Goal: Task Accomplishment & Management: Use online tool/utility

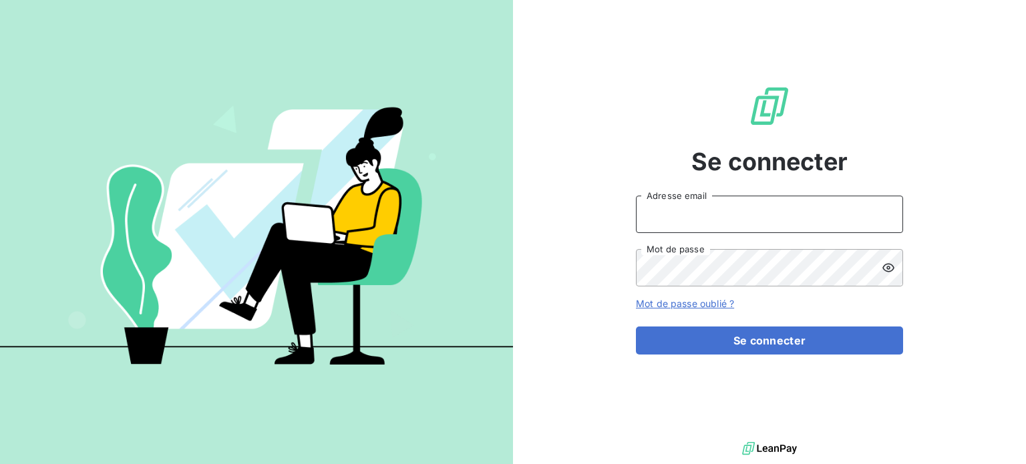
click at [728, 208] on input "Adresse email" at bounding box center [769, 214] width 267 height 37
type input "[EMAIL_ADDRESS][DOMAIN_NAME]"
click at [636, 327] on button "Se connecter" at bounding box center [769, 341] width 267 height 28
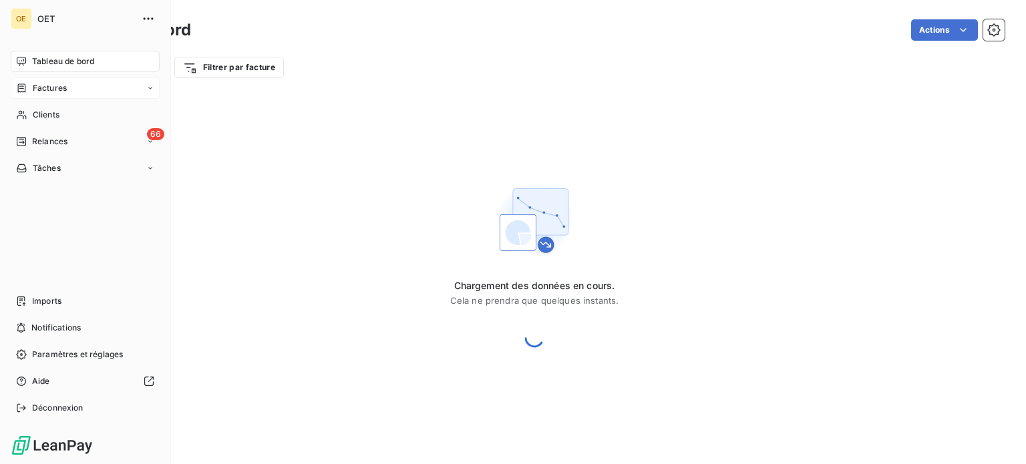
drag, startPoint x: 53, startPoint y: 92, endPoint x: 107, endPoint y: 98, distance: 53.8
click at [53, 92] on span "Factures" at bounding box center [50, 88] width 34 height 12
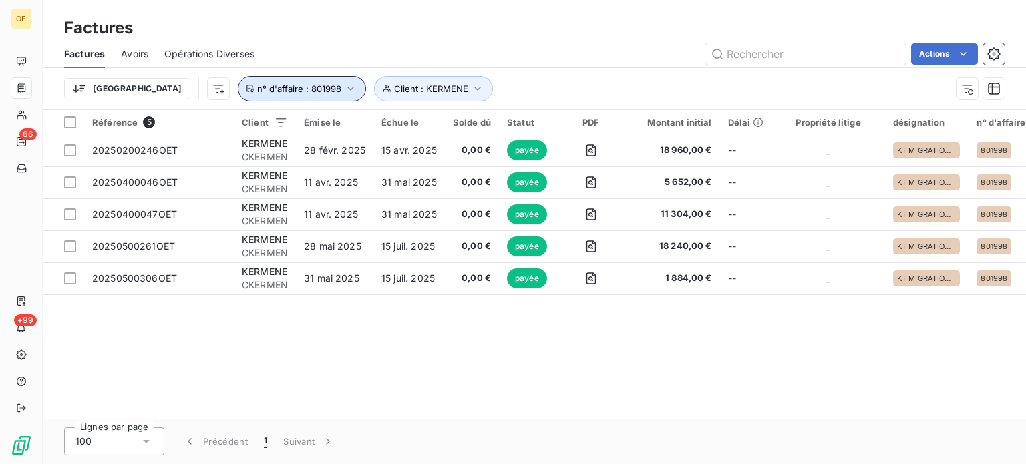
click at [344, 87] on icon "button" at bounding box center [350, 88] width 13 height 13
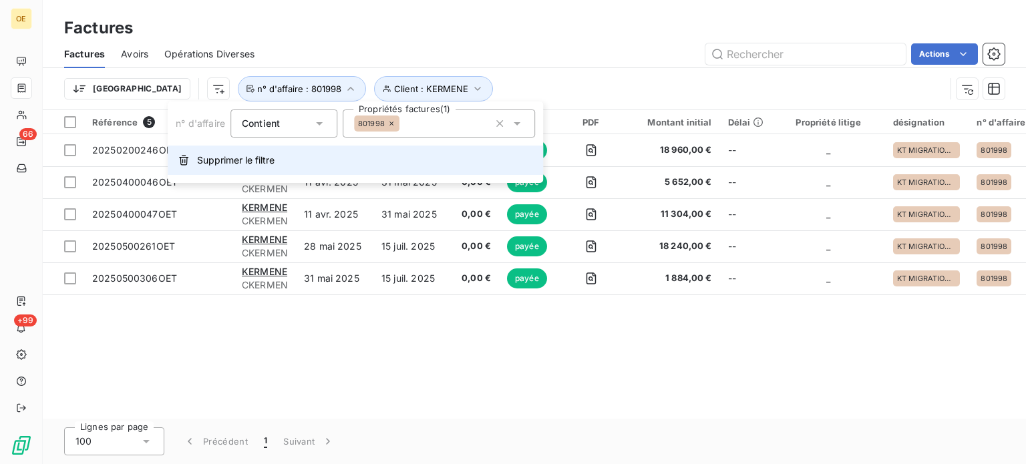
click at [248, 161] on span "Supprimer le filtre" at bounding box center [235, 160] width 77 height 13
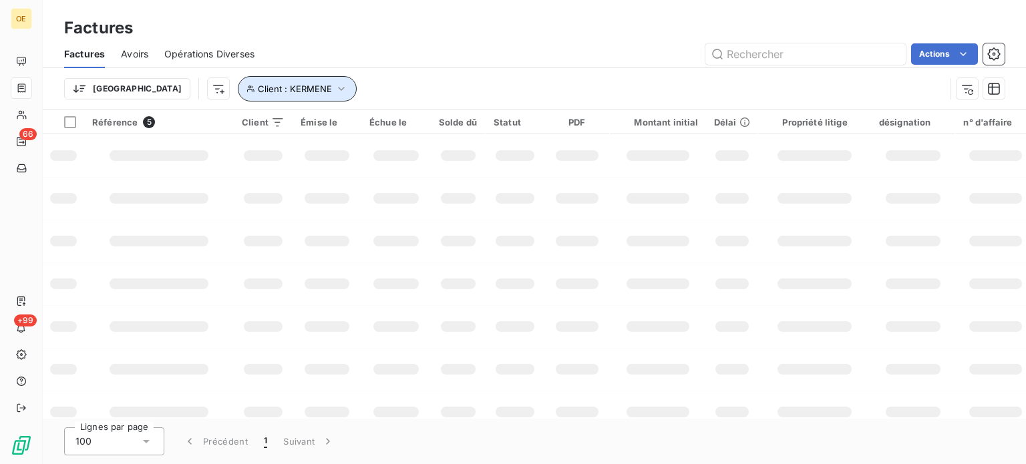
click at [278, 86] on button "Client : KERMENE" at bounding box center [297, 88] width 119 height 25
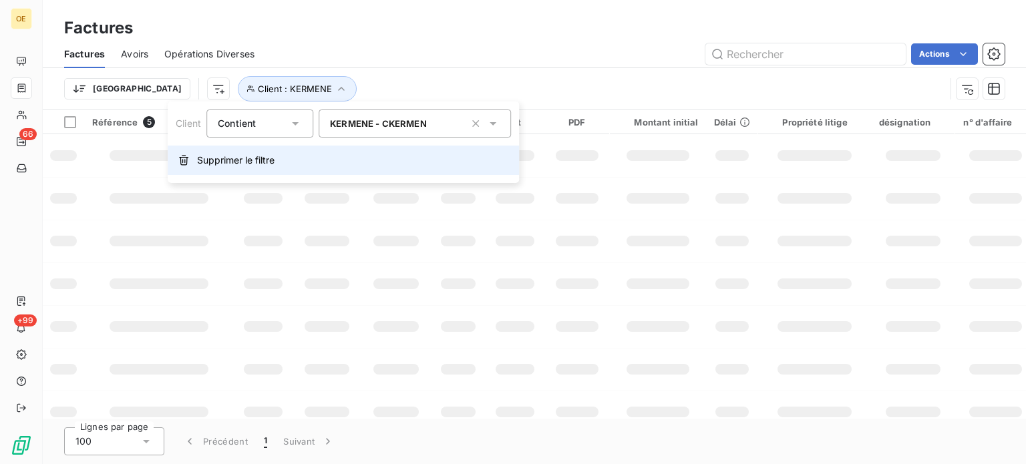
click at [236, 168] on button "Supprimer le filtre" at bounding box center [343, 160] width 351 height 29
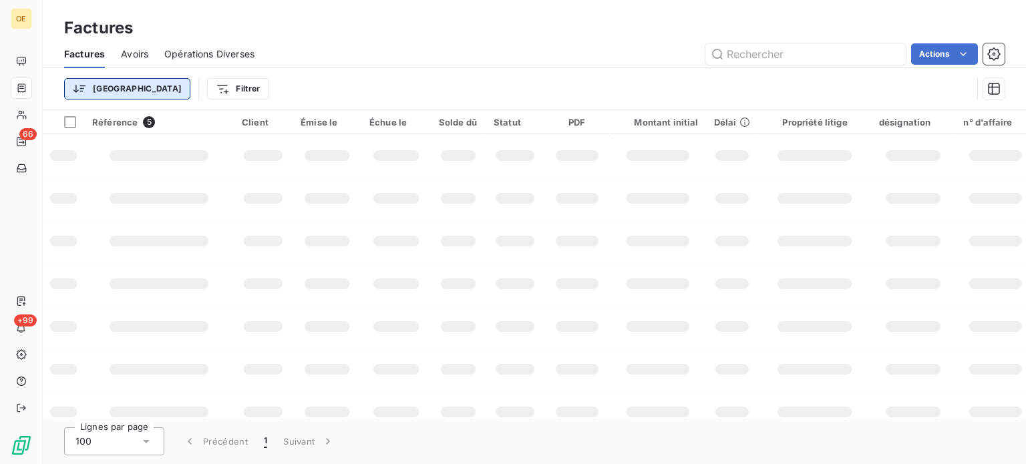
click at [83, 87] on html "OE 66 +99 Factures Factures Avoirs Opérations Diverses Actions Trier Filtrer Ré…" at bounding box center [513, 232] width 1026 height 464
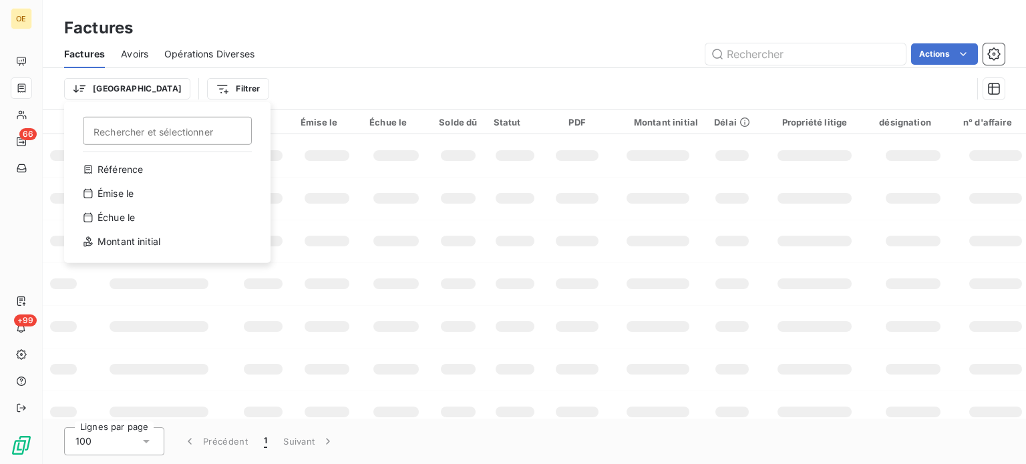
click at [321, 95] on html "OE 66 +99 Factures Factures Avoirs Opérations Diverses Actions Trier Rechercher…" at bounding box center [513, 232] width 1026 height 464
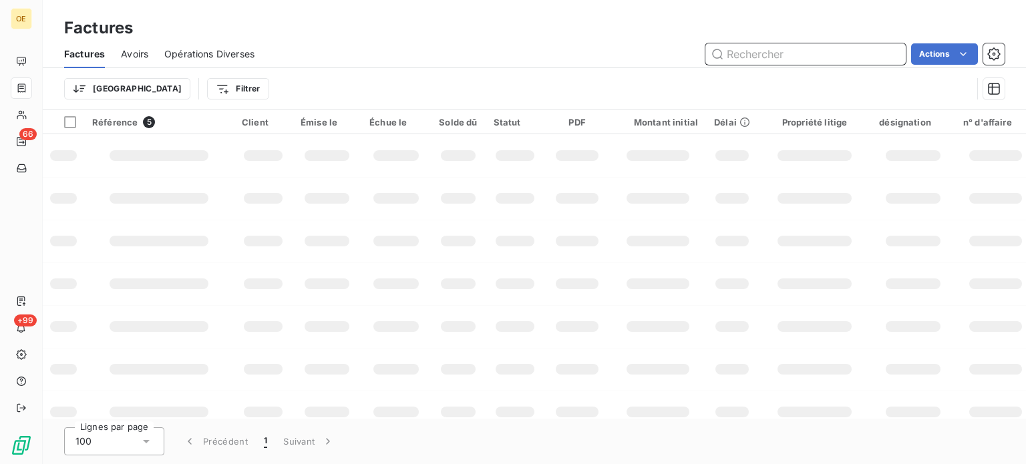
click at [820, 57] on input "text" at bounding box center [805, 53] width 200 height 21
paste input "20250900129OET"
type input "20250900129OET"
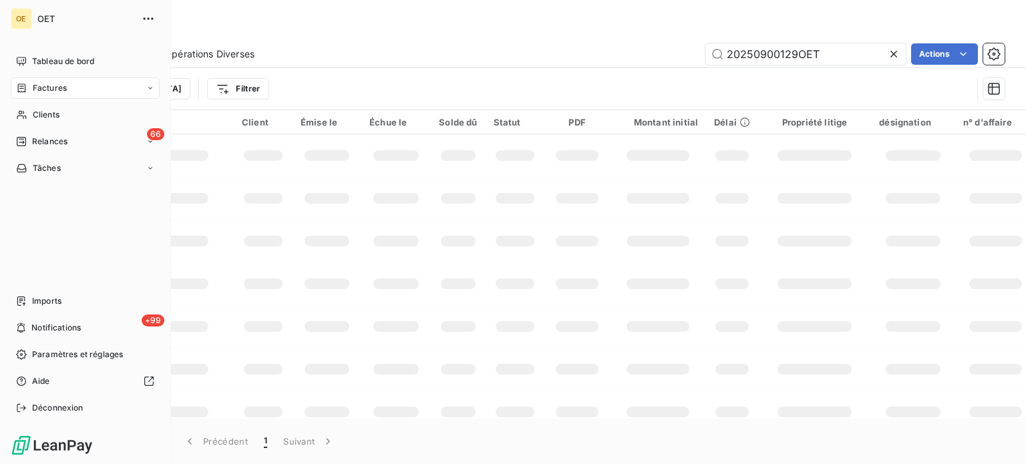
click at [39, 86] on span "Factures" at bounding box center [50, 88] width 34 height 12
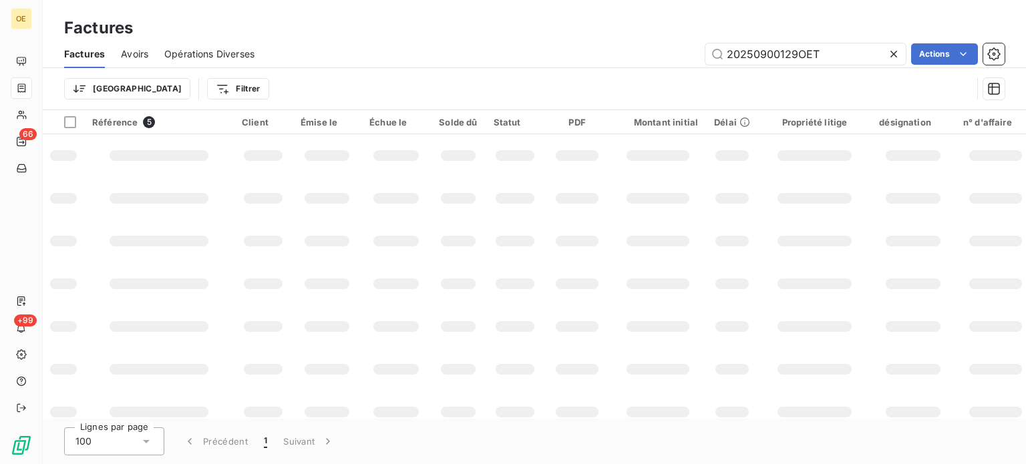
click at [301, 76] on div "Trier Filtrer" at bounding box center [518, 88] width 908 height 25
click at [177, 87] on html "OE 66 +99 Factures Factures Avoirs Opérations Diverses 20250900129OET Actions T…" at bounding box center [513, 232] width 1026 height 464
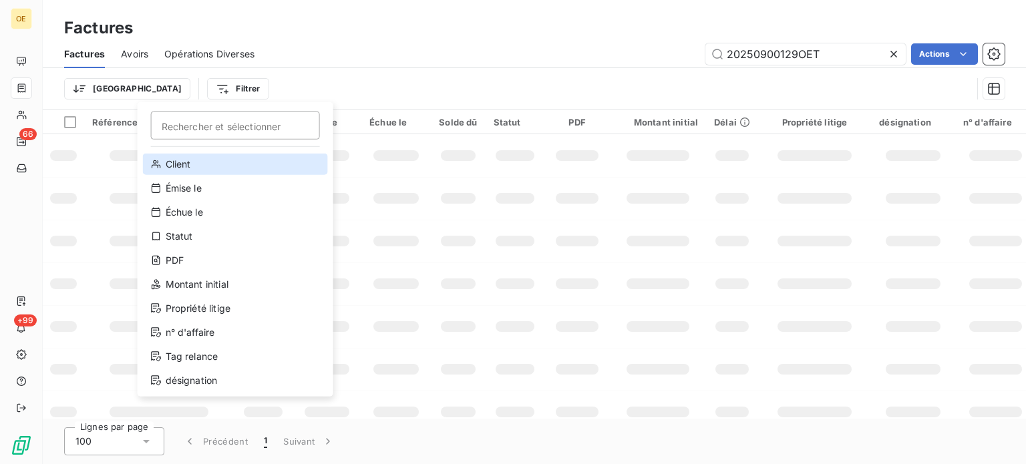
click at [194, 156] on div "Client" at bounding box center [235, 164] width 185 height 21
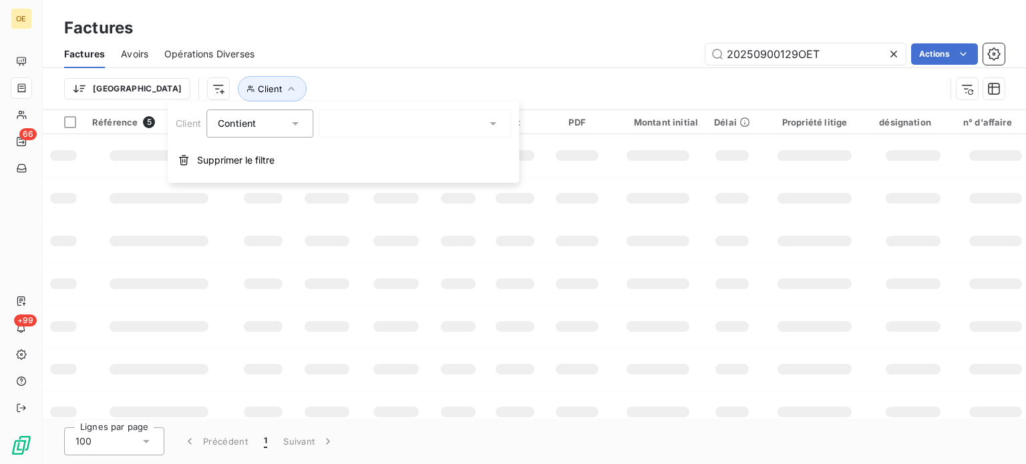
click at [350, 124] on div at bounding box center [415, 124] width 192 height 28
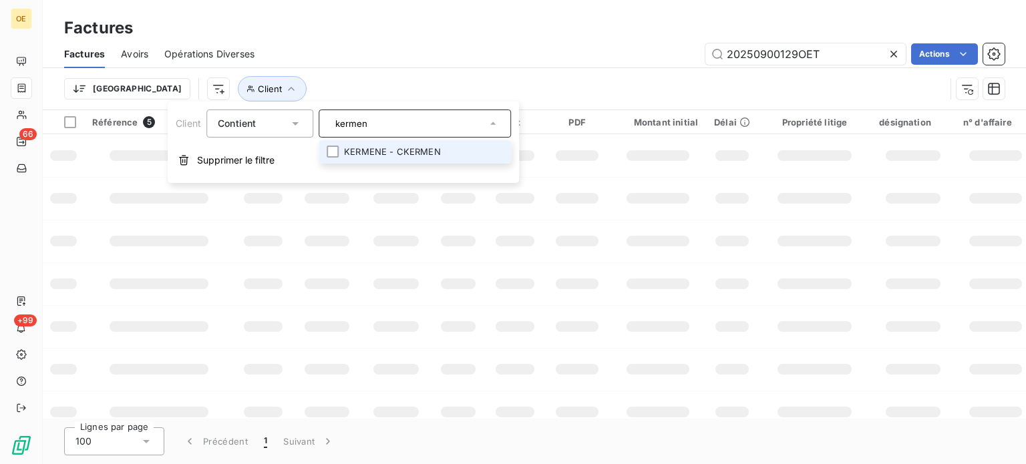
type input "kermen"
click at [384, 158] on li "KERMENE - CKERMEN" at bounding box center [415, 151] width 192 height 23
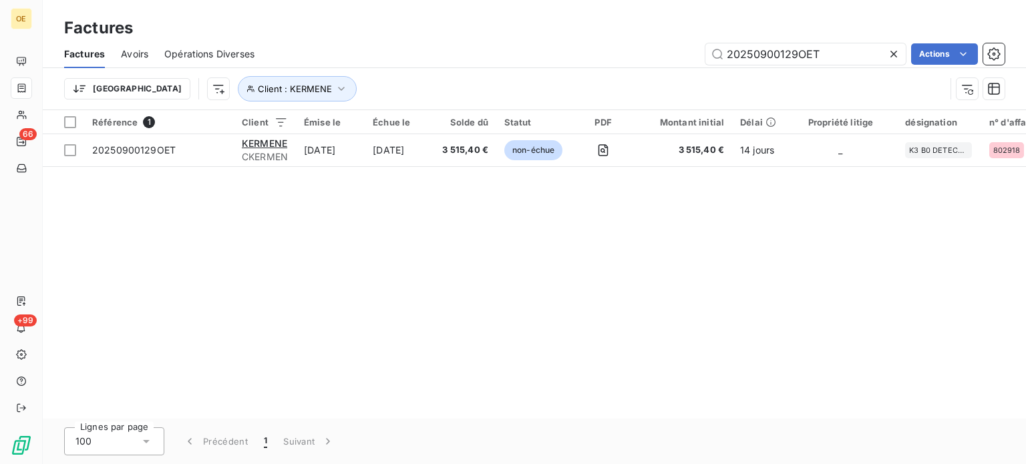
click at [504, 74] on div "Trier Client : KERMENE" at bounding box center [534, 88] width 940 height 41
drag, startPoint x: 647, startPoint y: 349, endPoint x: 505, endPoint y: 291, distance: 153.9
click at [628, 343] on div "Référence 1 Client Émise le Échue le Solde dû Statut PDF Montant initial Délai …" at bounding box center [534, 264] width 983 height 309
click at [409, 270] on div "Référence 1 Client Émise le Échue le Solde dû Statut PDF Montant initial Délai …" at bounding box center [534, 264] width 983 height 309
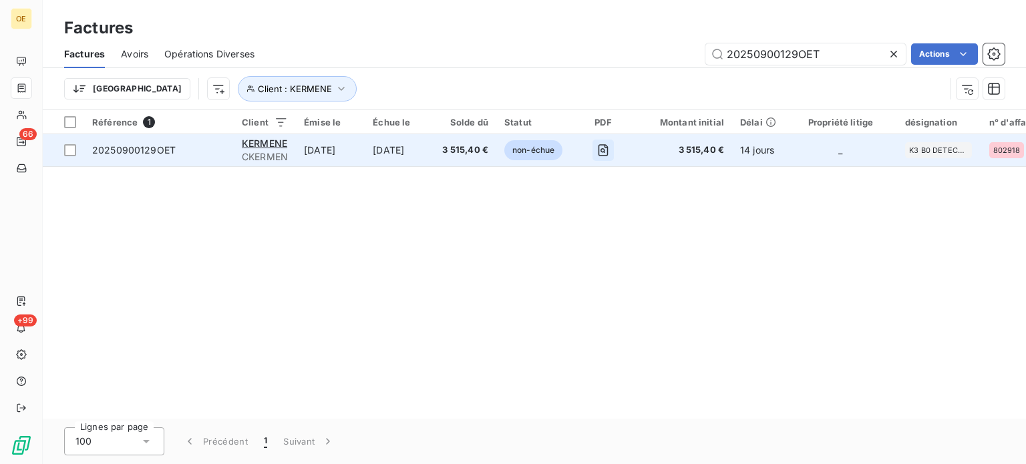
click at [605, 150] on icon "button" at bounding box center [602, 150] width 5 height 5
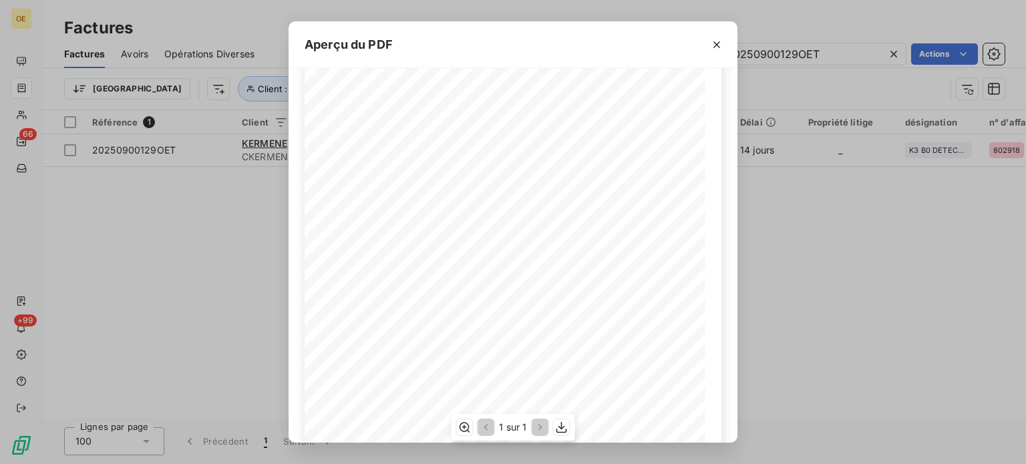
scroll to position [67, 0]
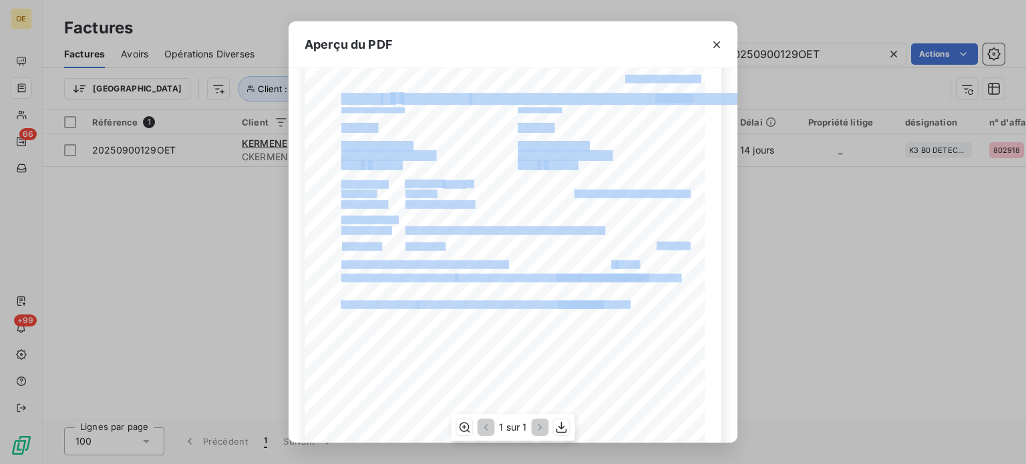
click at [642, 299] on div "[PERSON_NAME], le [DATE] FACTURE N° 20250900129OET Page 1 sur 1 commande n° 802…" at bounding box center [513, 300] width 417 height 566
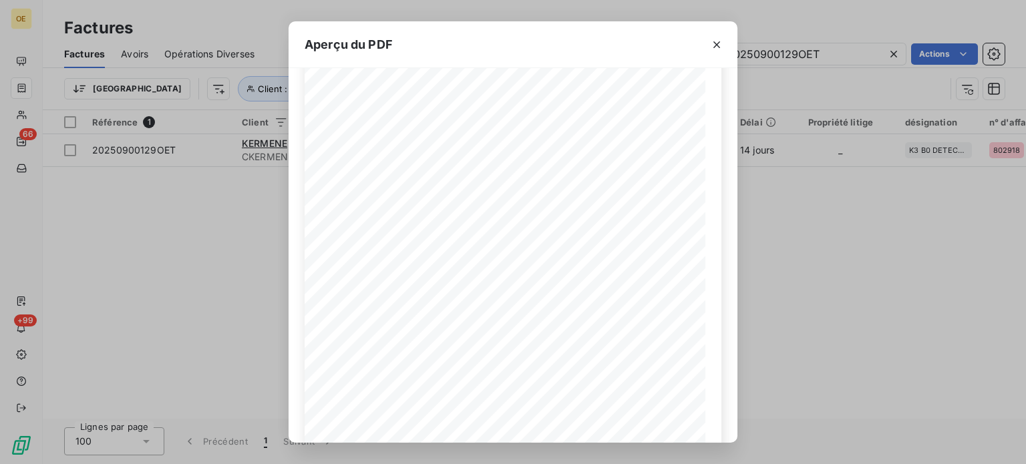
click at [836, 285] on div "Aperçu du PDF [PERSON_NAME], le [DATE] FACTURE N° 20250900129OET Page 1 sur 1 c…" at bounding box center [513, 232] width 1026 height 464
